Goal: Task Accomplishment & Management: Manage account settings

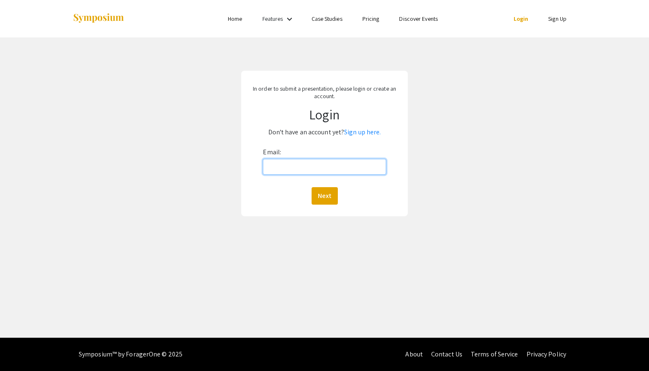
click at [333, 167] on input "Email:" at bounding box center [324, 167] width 123 height 16
type input "[EMAIL_ADDRESS][DOMAIN_NAME]"
click at [331, 191] on button "Next" at bounding box center [324, 195] width 26 height 17
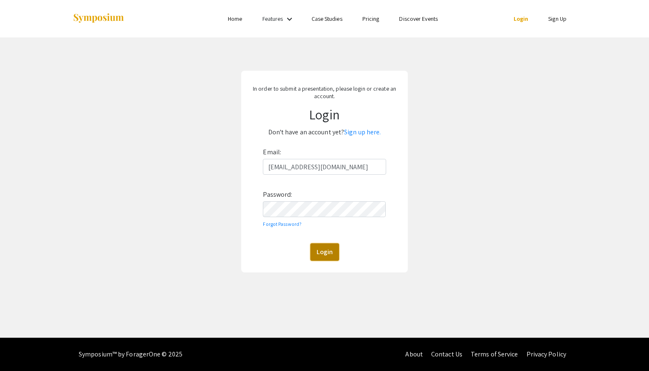
click at [321, 253] on button "Login" at bounding box center [324, 252] width 29 height 17
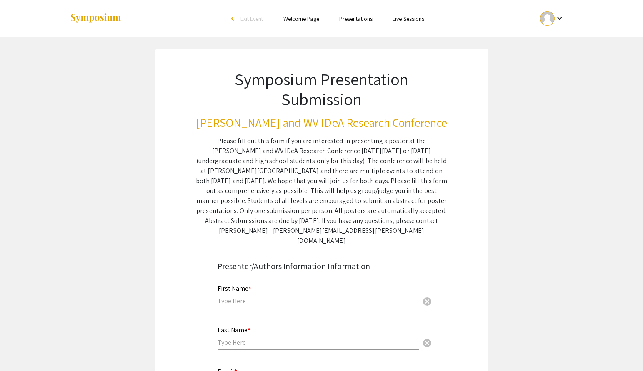
click at [360, 22] on link "Presentations" at bounding box center [355, 18] width 33 height 7
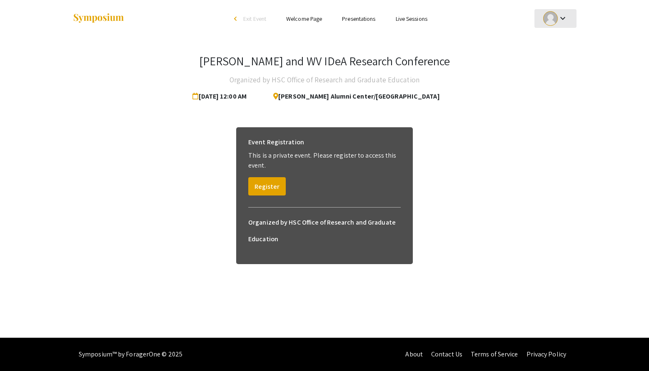
click at [566, 16] on mat-icon "keyboard_arrow_down" at bounding box center [563, 18] width 10 height 10
click at [563, 59] on button "My Submissions" at bounding box center [559, 61] width 51 height 20
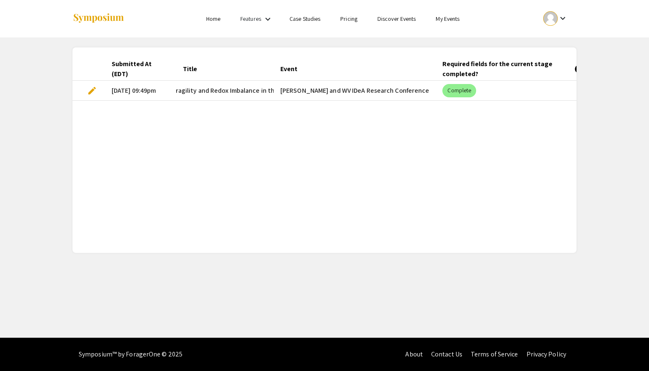
scroll to position [0, 217]
click at [346, 93] on mat-cell "[PERSON_NAME] and WV IDeA Research Conference" at bounding box center [355, 91] width 162 height 20
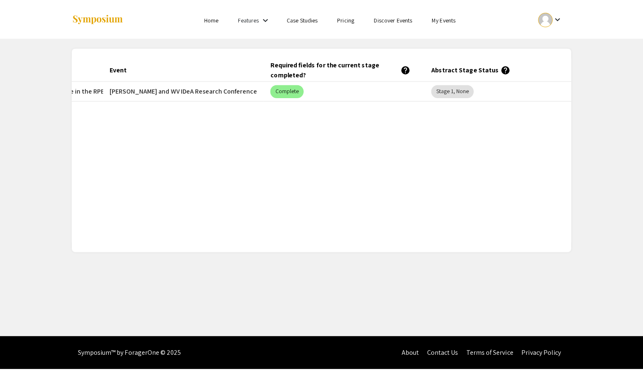
scroll to position [0, 184]
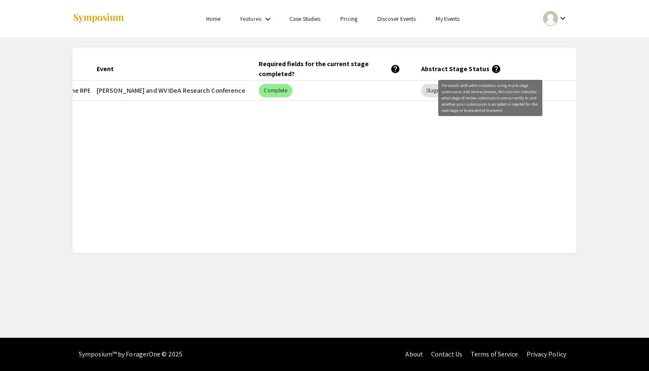
click at [491, 65] on mat-icon "help" at bounding box center [496, 69] width 10 height 10
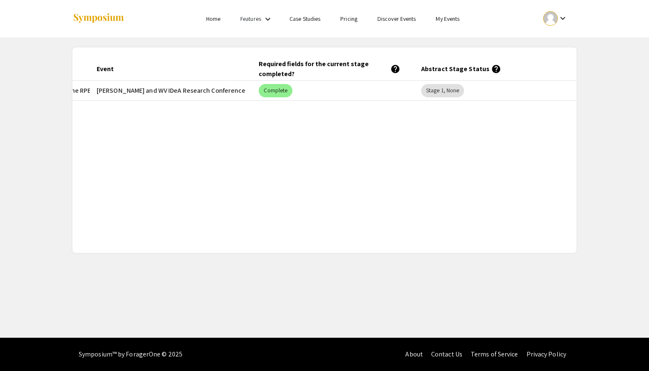
click at [440, 19] on link "My Events" at bounding box center [448, 18] width 24 height 7
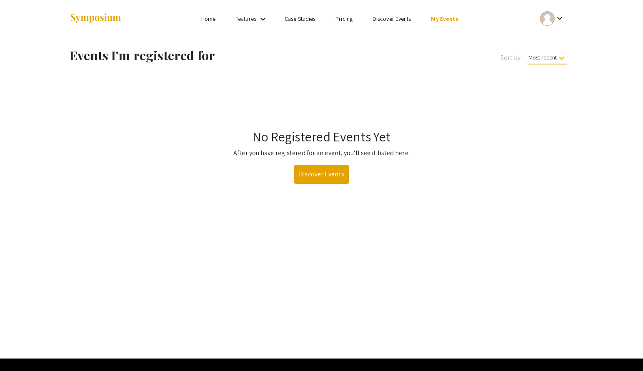
click at [394, 19] on link "Discover Events" at bounding box center [391, 18] width 39 height 7
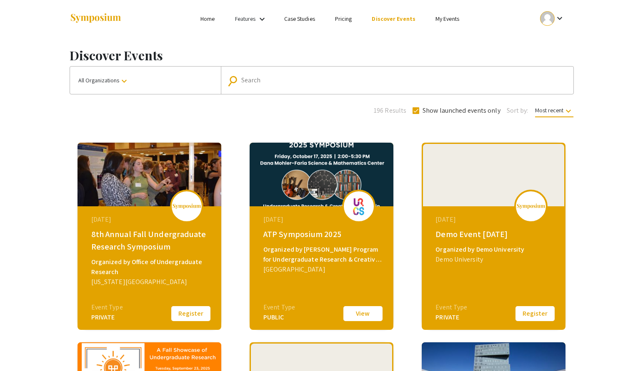
click at [343, 18] on link "Pricing" at bounding box center [343, 18] width 17 height 7
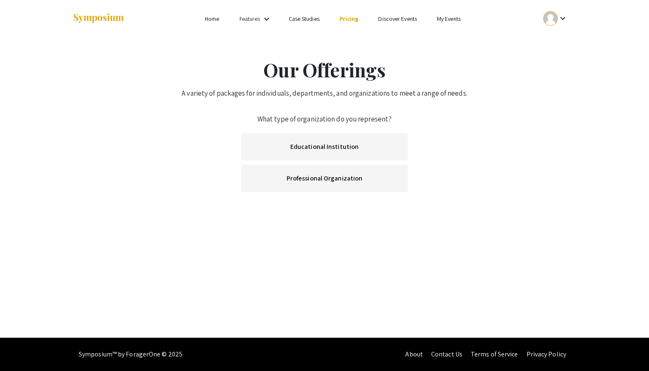
click at [309, 19] on link "Case Studies" at bounding box center [304, 18] width 31 height 7
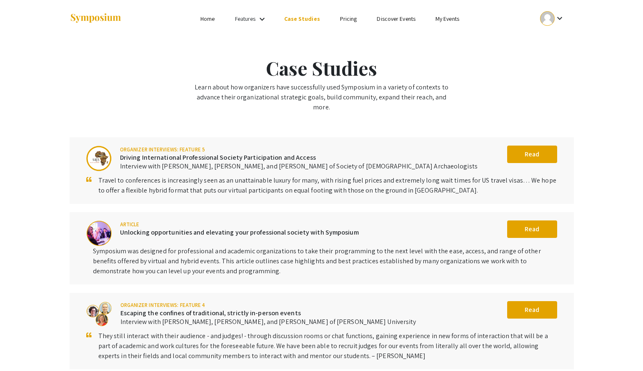
click at [211, 19] on link "Home" at bounding box center [207, 18] width 14 height 7
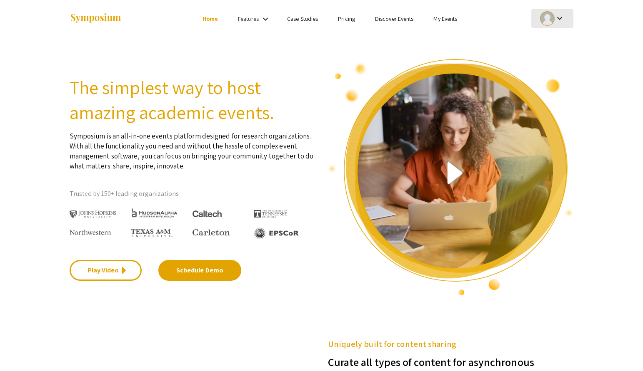
click at [557, 17] on mat-icon "keyboard_arrow_down" at bounding box center [559, 18] width 10 height 10
click at [559, 63] on button "My Submissions" at bounding box center [556, 61] width 51 height 20
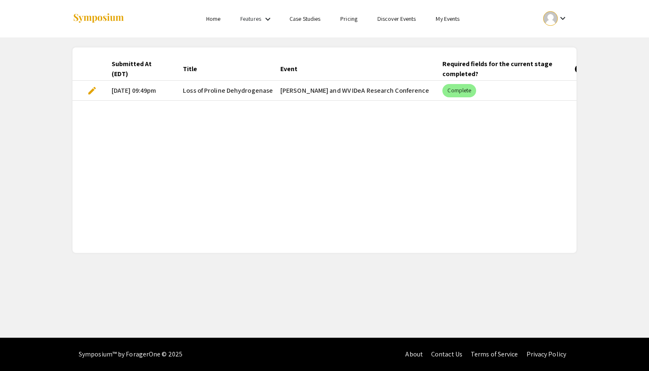
click at [174, 92] on mat-cell "[DATE] 09:49pm" at bounding box center [140, 91] width 71 height 20
click at [160, 91] on mat-cell "[DATE] 09:49pm" at bounding box center [140, 91] width 71 height 20
click at [197, 90] on span "Loss of Proline Dehydrogenase Causes Tissue-Specific Metabolic Fragility and Re…" at bounding box center [337, 91] width 308 height 10
click at [197, 88] on span "Loss of Proline Dehydrogenase Causes Tissue-Specific Metabolic Fragility and Re…" at bounding box center [337, 91] width 308 height 10
drag, startPoint x: 147, startPoint y: 88, endPoint x: 97, endPoint y: 91, distance: 50.4
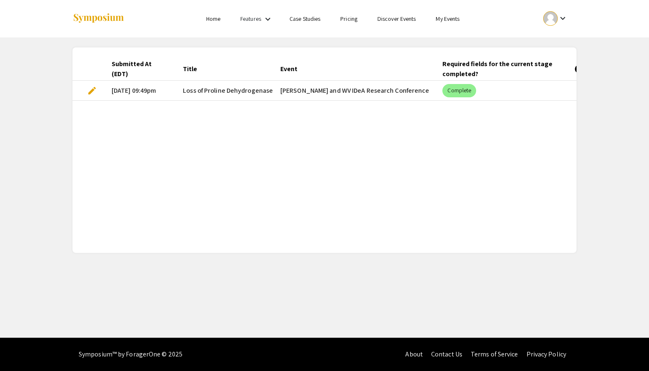
click at [145, 88] on mat-cell "[DATE] 09:49pm" at bounding box center [140, 91] width 71 height 20
click at [88, 91] on span "edit" at bounding box center [92, 91] width 10 height 10
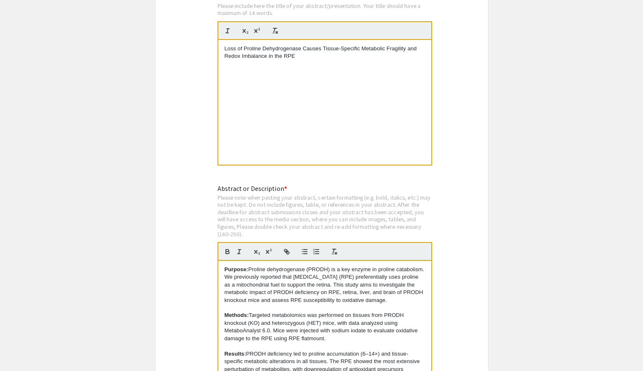
scroll to position [3641, 0]
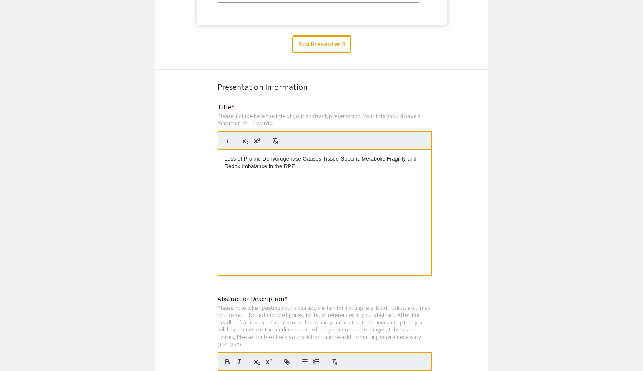
drag, startPoint x: 224, startPoint y: 162, endPoint x: 297, endPoint y: 177, distance: 74.2
click at [297, 177] on div "Loss of Proline Dehydrogenase Causes Tissue-Specific Metabolic Fragility and Re…" at bounding box center [324, 212] width 213 height 125
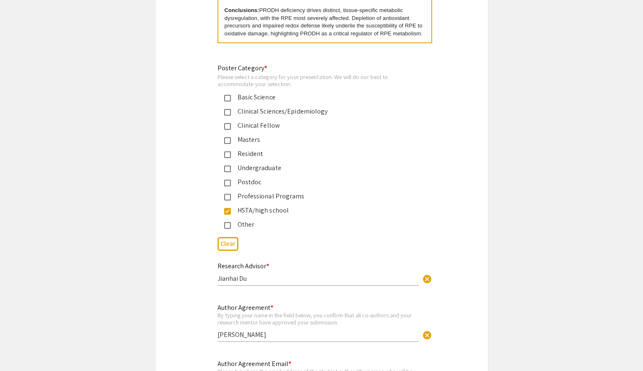
scroll to position [4110, 0]
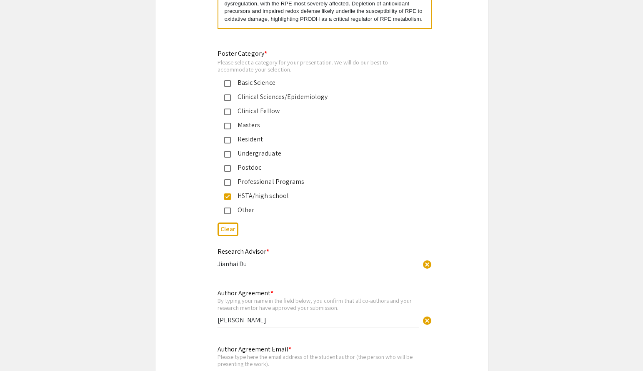
drag, startPoint x: 225, startPoint y: 10, endPoint x: 272, endPoint y: 20, distance: 48.5
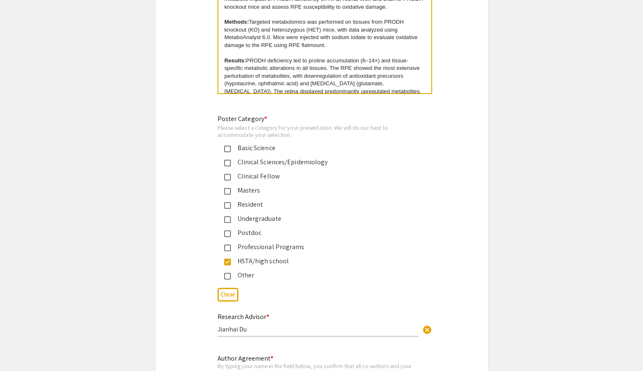
scroll to position [0, 0]
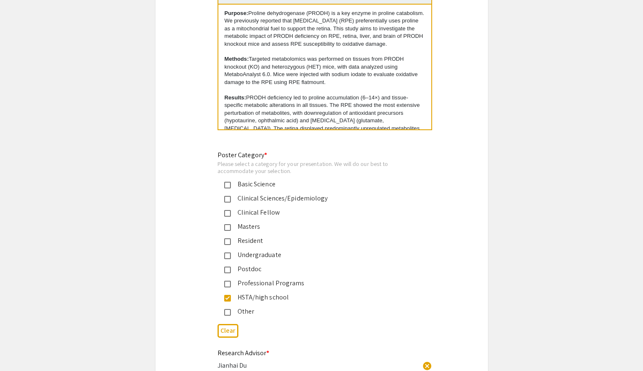
scroll to position [4004, 0]
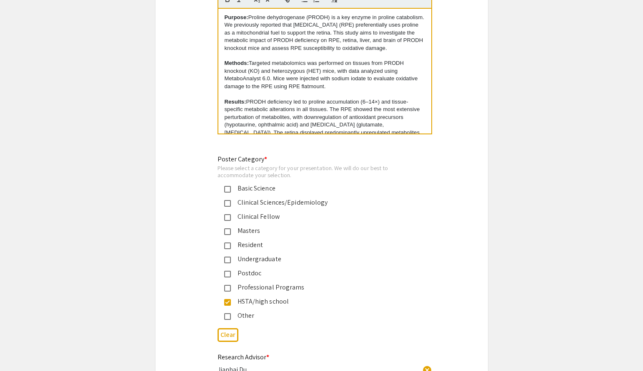
drag, startPoint x: 249, startPoint y: 20, endPoint x: 285, endPoint y: 58, distance: 52.7
click at [285, 52] on p "Purpose: Proline dehydrogenase (PRODH) is a key enzyme in proline catabolism. W…" at bounding box center [324, 33] width 200 height 38
copy p "Proline dehydrogenase (PRODH) is a key enzyme in proline catabolism. We previou…"
drag, startPoint x: 250, startPoint y: 75, endPoint x: 348, endPoint y: 97, distance: 100.3
click at [348, 90] on p "Methods: Targeted metabolomics was performed on tissues from PRODH knockout (KO…" at bounding box center [324, 75] width 200 height 31
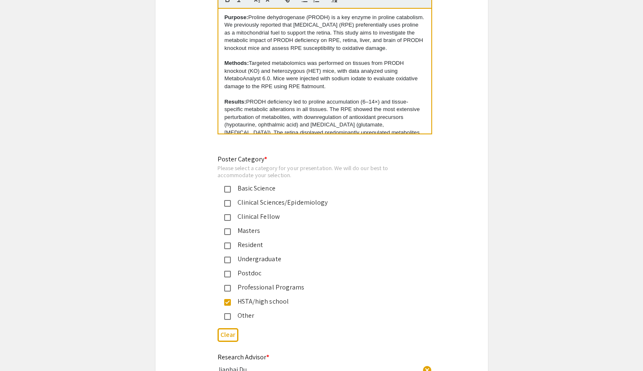
copy p "Targeted metabolomics was performed on tissues from PRODH knockout (KO) and het…"
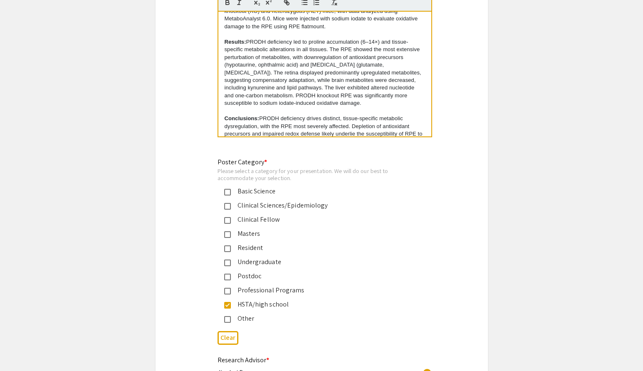
scroll to position [67, 0]
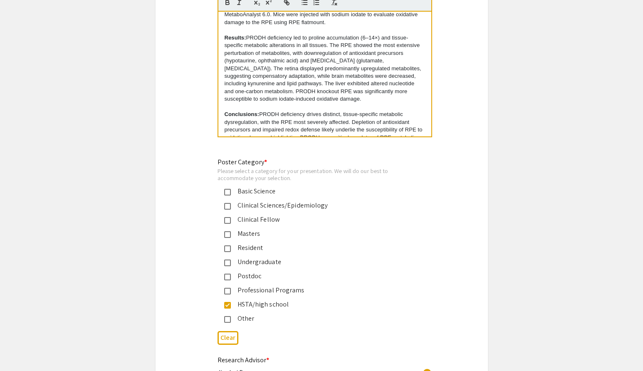
drag, startPoint x: 248, startPoint y: 46, endPoint x: 365, endPoint y: 111, distance: 133.5
click at [365, 103] on p "Results: PRODH deficiency led to proline accumulation (6–14×) and tissue-specif…" at bounding box center [324, 68] width 200 height 69
copy p "PRODH deficiency led to proline accumulation (6–14×) and tissue-specific metabo…"
